Goal: Task Accomplishment & Management: Complete application form

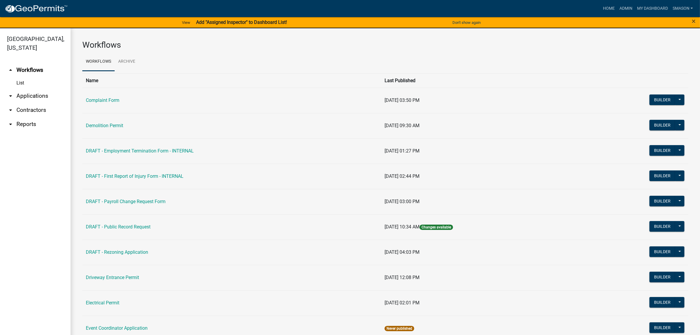
click at [37, 103] on link "arrow_drop_down Applications" at bounding box center [35, 96] width 71 height 14
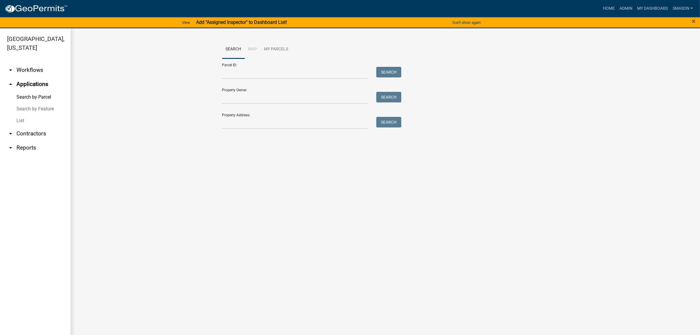
click at [24, 126] on link "List" at bounding box center [35, 121] width 71 height 12
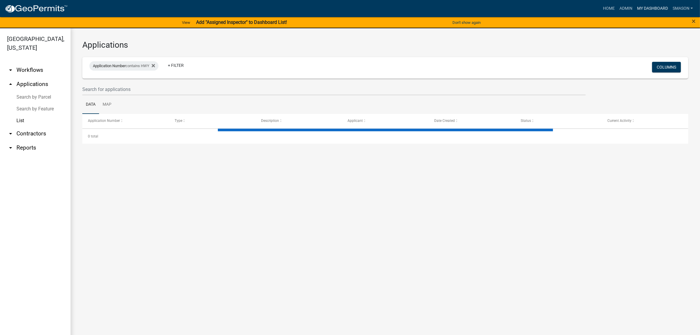
select select "3: 100"
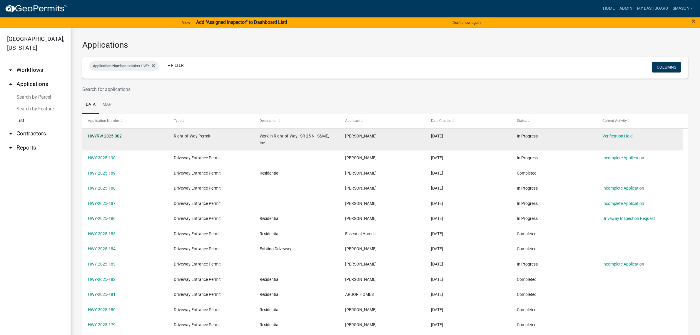
click at [111, 138] on link "HWYRW-2025-002" at bounding box center [105, 136] width 34 height 5
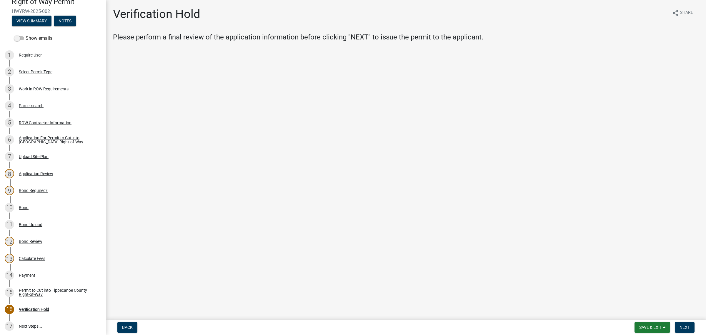
scroll to position [37, 0]
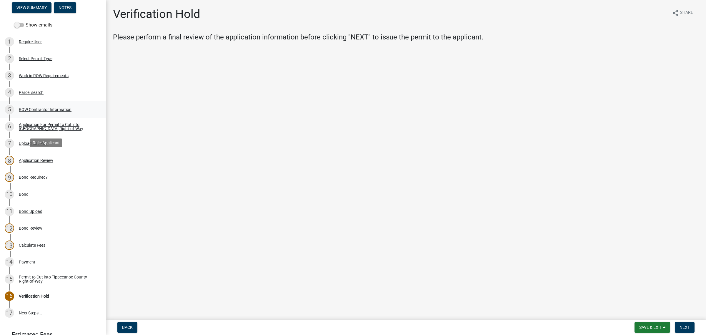
click at [49, 111] on div "ROW Contractor Information" at bounding box center [45, 109] width 53 height 4
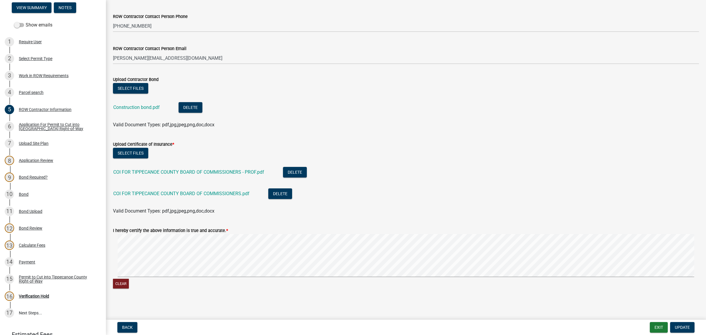
scroll to position [294, 0]
click at [158, 109] on link "Construction bond.pdf" at bounding box center [136, 107] width 46 height 6
click at [143, 93] on button "Select files" at bounding box center [130, 87] width 35 height 11
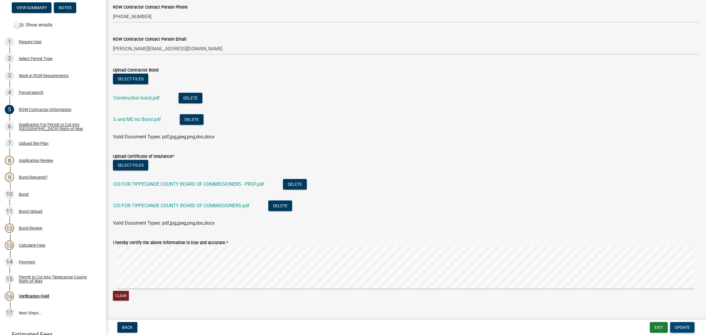
click at [675, 325] on span "Update" at bounding box center [682, 327] width 15 height 5
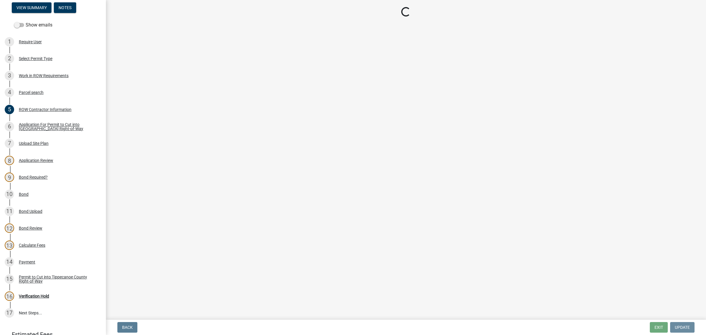
scroll to position [0, 0]
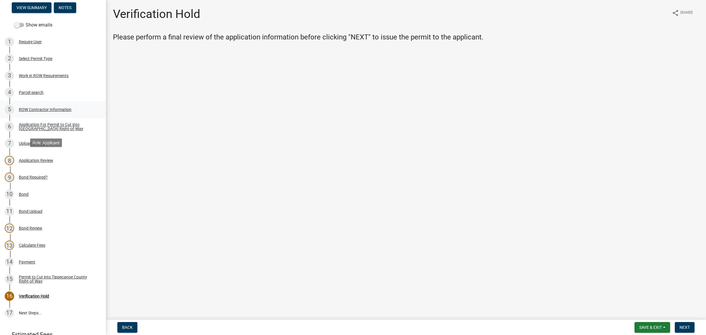
click at [44, 111] on div "ROW Contractor Information" at bounding box center [45, 109] width 53 height 4
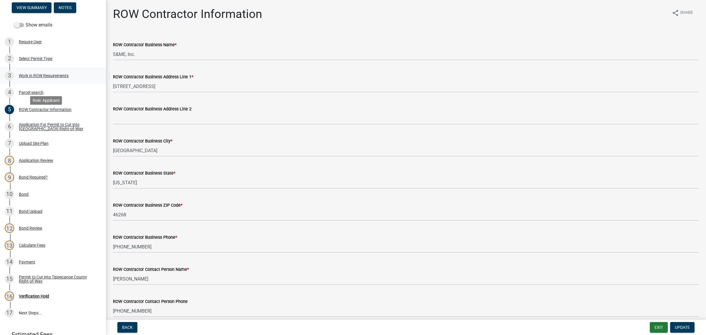
click at [52, 78] on div "Work in ROW Requirements" at bounding box center [44, 76] width 50 height 4
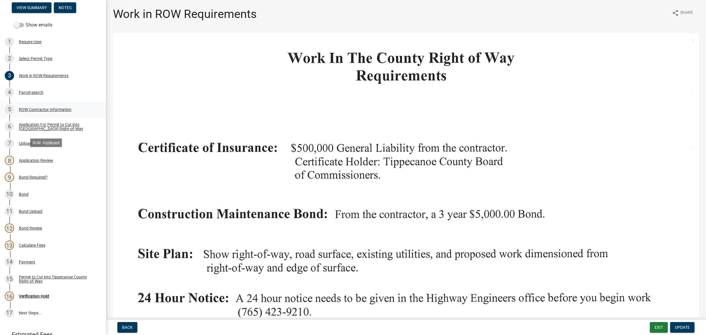
click at [49, 111] on div "ROW Contractor Information" at bounding box center [45, 109] width 53 height 4
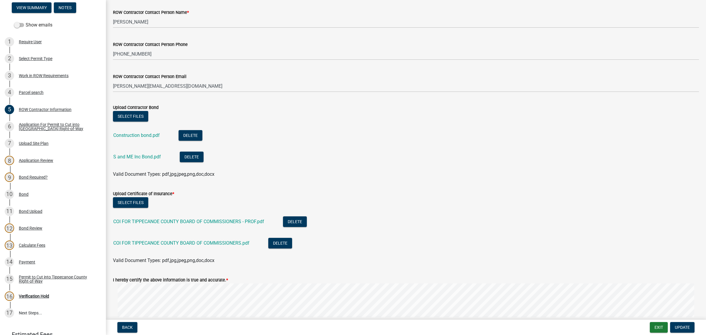
scroll to position [404, 0]
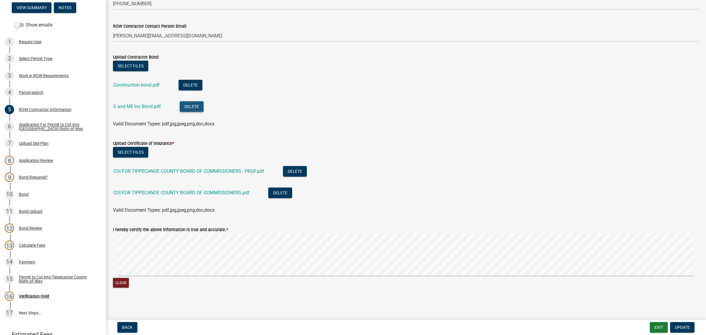
click at [204, 111] on button "Delete" at bounding box center [192, 106] width 24 height 11
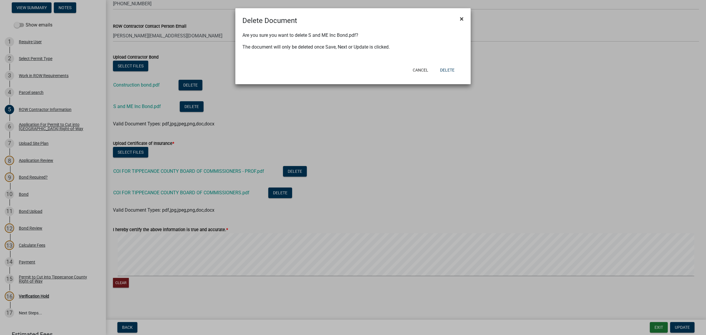
click at [462, 21] on span "×" at bounding box center [462, 19] width 4 height 8
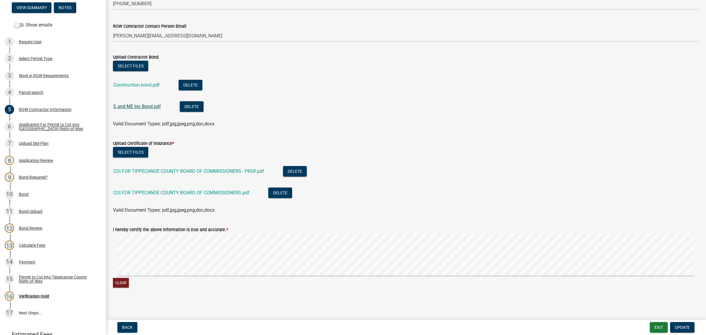
click at [155, 109] on link "S and ME Inc Bond.pdf" at bounding box center [137, 107] width 48 height 6
click at [202, 80] on button "Delete" at bounding box center [191, 85] width 24 height 11
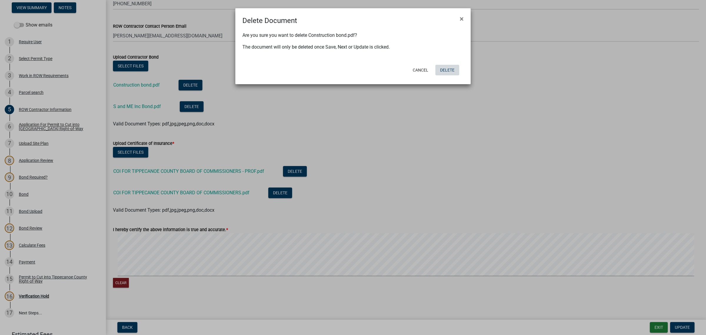
click at [446, 75] on button "Delete" at bounding box center [447, 70] width 24 height 11
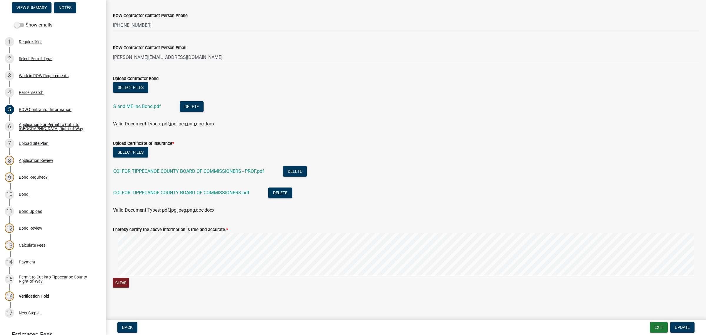
click at [363, 82] on div "Select files" at bounding box center [406, 88] width 586 height 12
click at [230, 168] on link "COI FOR TIPPECANOE COUNTY BOARD OF COMMISSIONERS - PROF.pdf" at bounding box center [188, 171] width 151 height 6
click at [230, 190] on link "COI FOR TIPPECANOE COUNTY BOARD OF COMMISSIONERS.pdf" at bounding box center [181, 193] width 136 height 6
click at [307, 166] on button "Delete" at bounding box center [295, 171] width 24 height 11
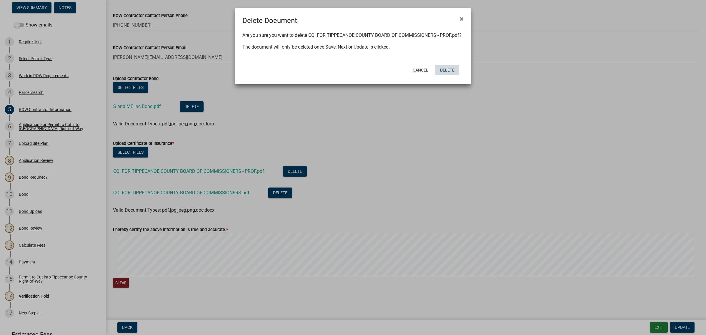
click at [447, 75] on button "Delete" at bounding box center [447, 70] width 24 height 11
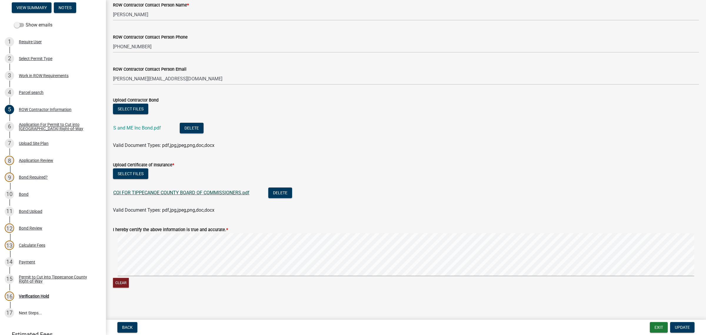
click at [209, 190] on link "COI FOR TIPPECANOE COUNTY BOARD OF COMMISSIONERS.pdf" at bounding box center [181, 193] width 136 height 6
click at [476, 183] on li "COI FOR TIPPECANOE COUNTY BOARD OF COMMISSIONERS.pdf Delete" at bounding box center [406, 193] width 586 height 21
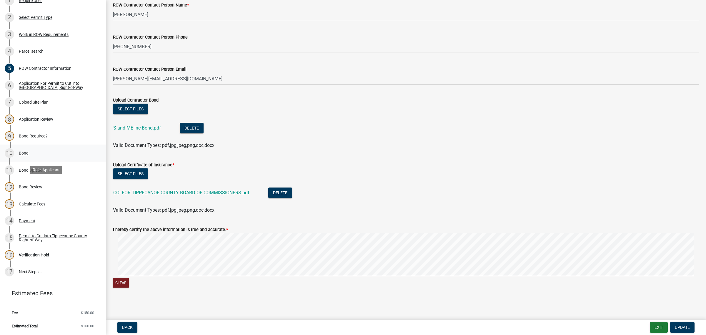
scroll to position [147, 0]
click at [48, 100] on div "Upload Site Plan" at bounding box center [34, 102] width 30 height 4
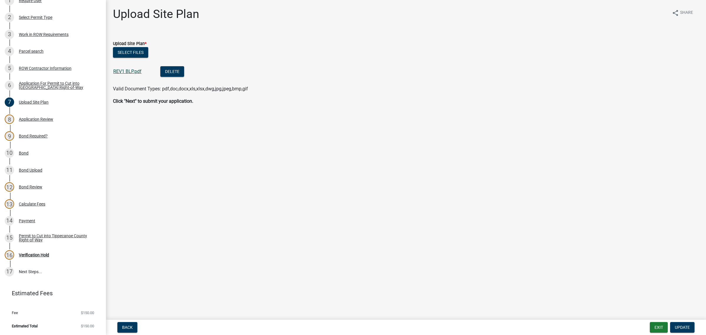
click at [133, 74] on link "REV1 BLP.pdf" at bounding box center [127, 72] width 28 height 6
click at [132, 78] on div "REV1 BLP.pdf" at bounding box center [132, 72] width 38 height 12
click at [29, 223] on div "Payment" at bounding box center [27, 221] width 16 height 4
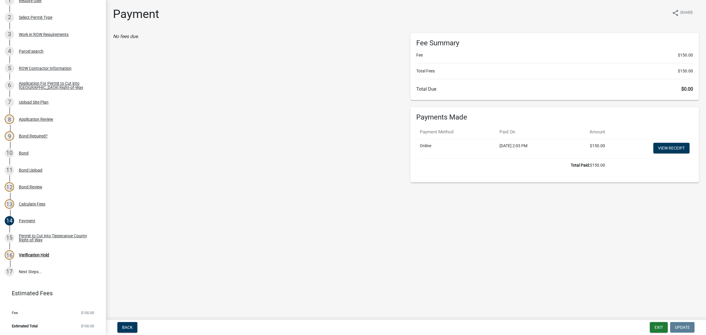
drag, startPoint x: 356, startPoint y: 248, endPoint x: 444, endPoint y: 210, distance: 95.4
click at [357, 248] on main "Payment share Share No fees due. Fee Summary Fee $150.00 Total Fees $150.00 Tot…" at bounding box center [406, 158] width 600 height 317
click at [667, 153] on link "View receipt" at bounding box center [671, 148] width 36 height 11
click at [209, 162] on div "No fees due." at bounding box center [257, 107] width 297 height 149
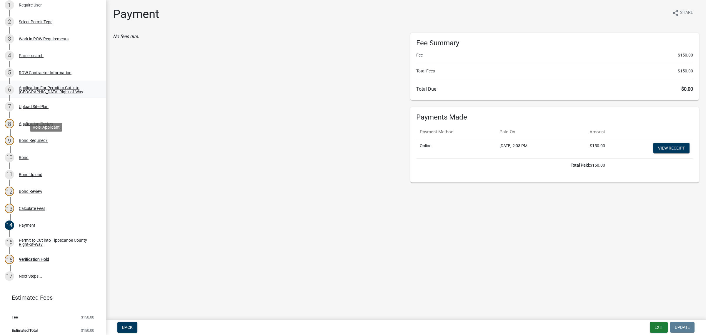
click at [45, 94] on div "Application For Permit to Cut into [GEOGRAPHIC_DATA] Right-of-Way" at bounding box center [58, 90] width 78 height 8
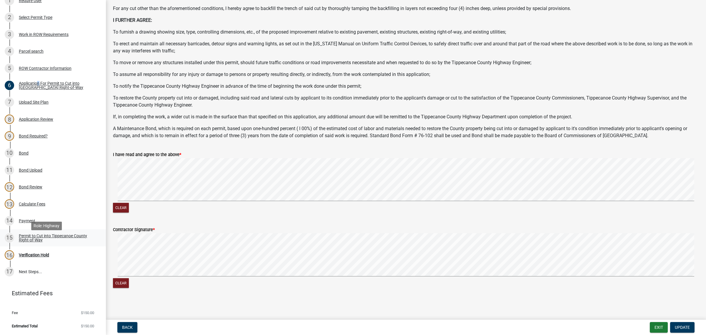
scroll to position [209, 0]
click at [675, 326] on span "Update" at bounding box center [682, 327] width 15 height 5
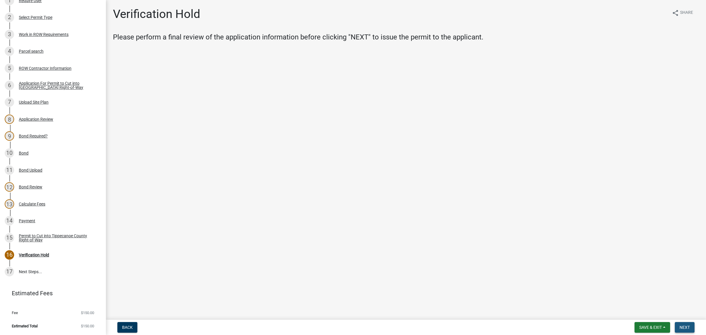
click at [684, 327] on span "Next" at bounding box center [685, 327] width 10 height 5
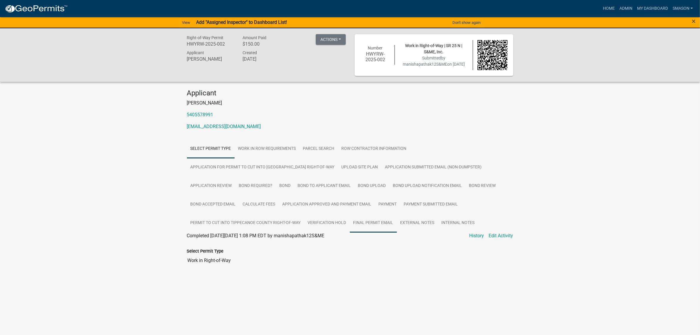
scroll to position [72, 0]
